Goal: Task Accomplishment & Management: Manage account settings

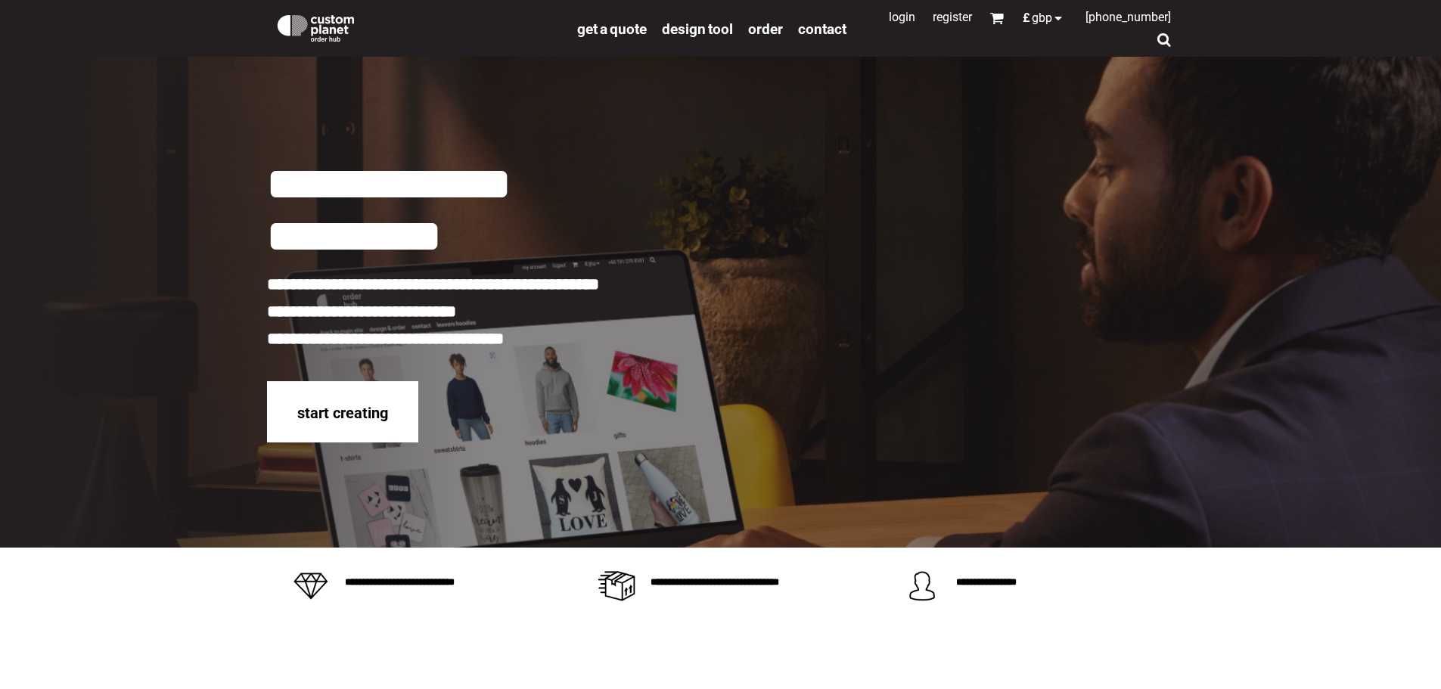
click at [889, 19] on link "Login" at bounding box center [902, 17] width 26 height 14
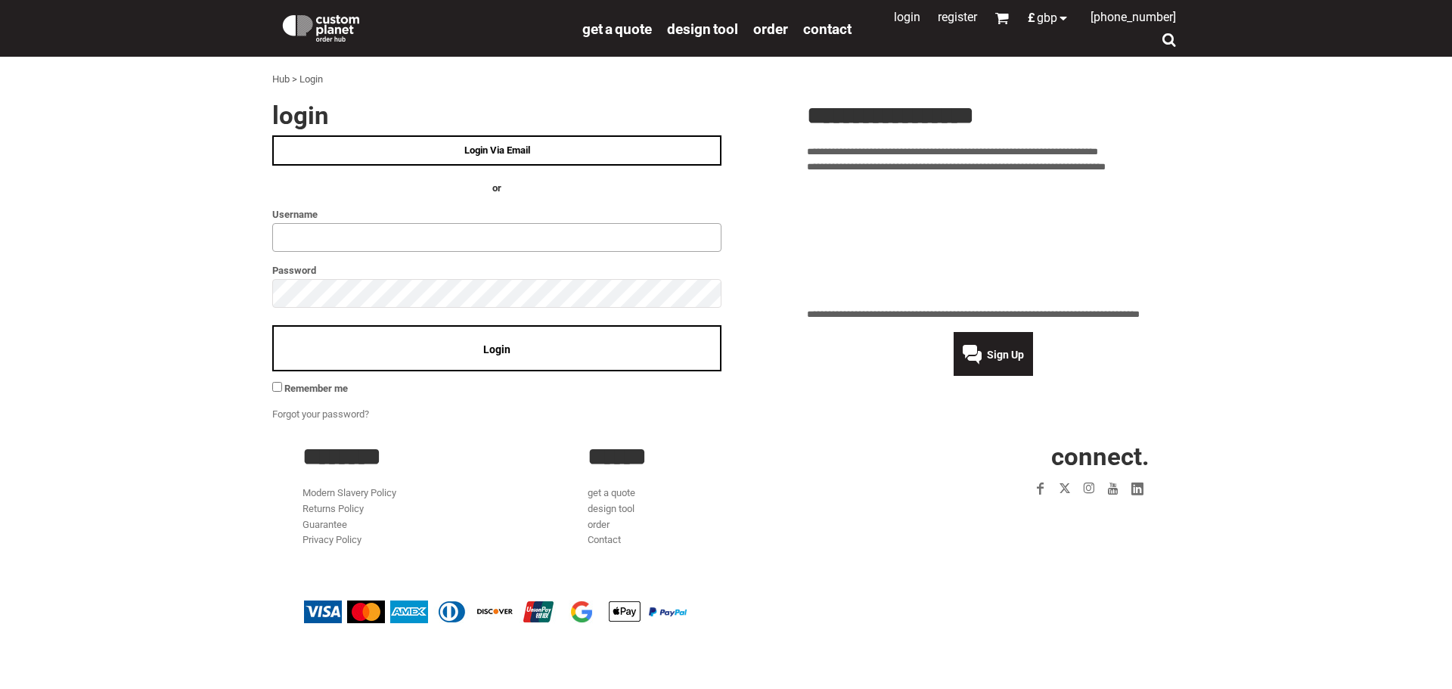
click at [314, 237] on input "text" at bounding box center [496, 237] width 449 height 29
type input "**********"
click at [480, 359] on div "Login" at bounding box center [496, 348] width 449 height 46
